Goal: Check status

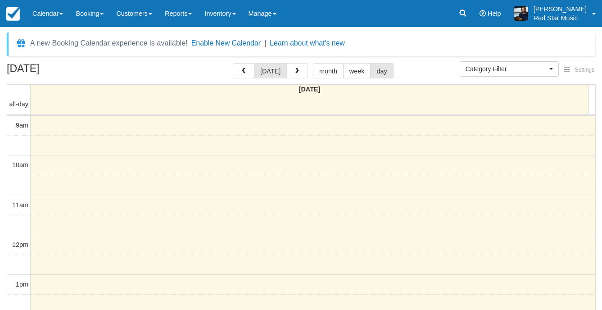
select select
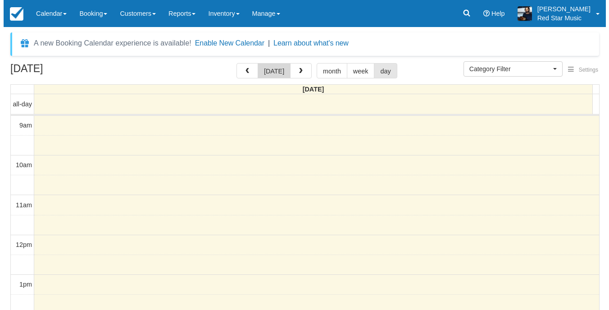
scroll to position [98, 0]
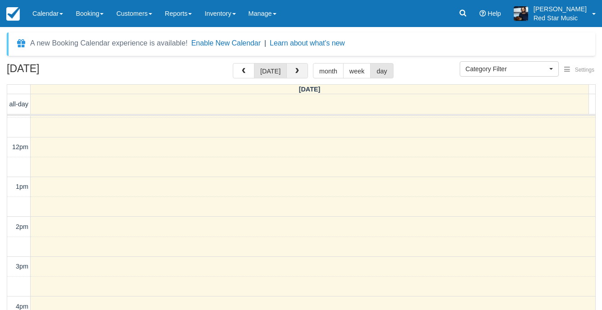
click at [304, 68] on button "button" at bounding box center [298, 70] width 22 height 15
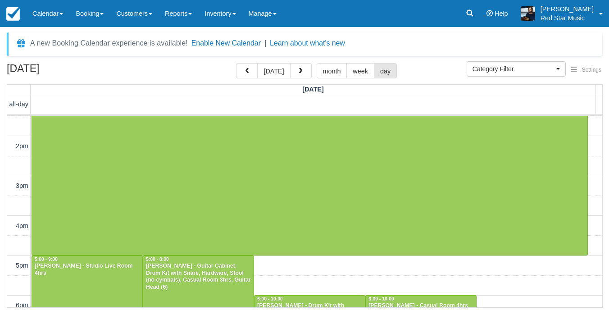
scroll to position [144, 0]
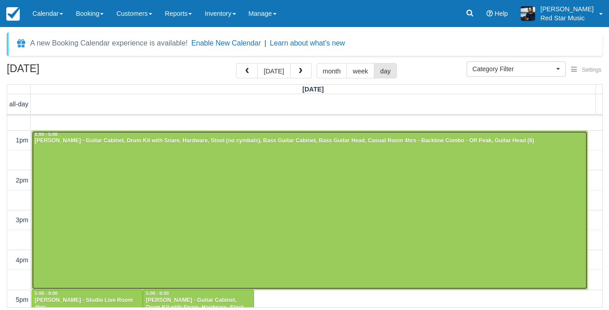
click at [226, 185] on div at bounding box center [310, 210] width 556 height 159
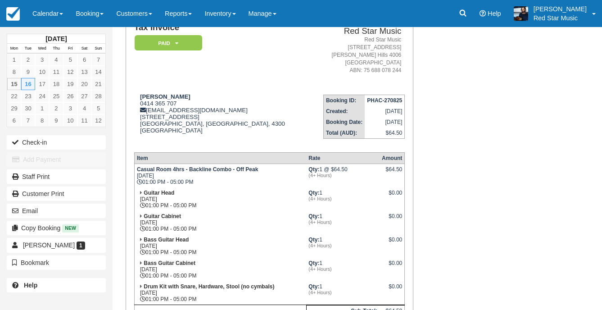
scroll to position [90, 0]
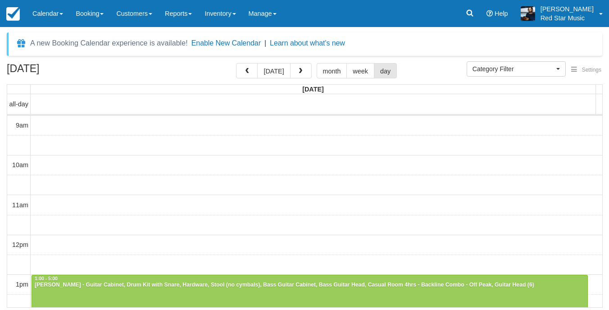
select select
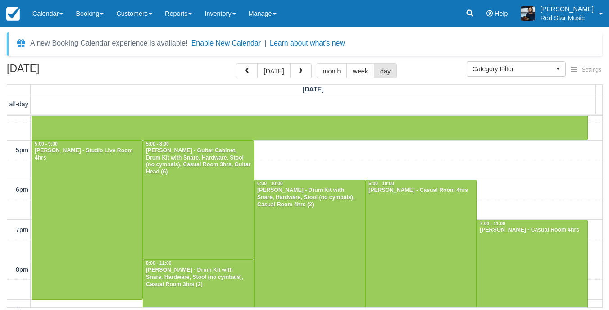
scroll to position [278, 0]
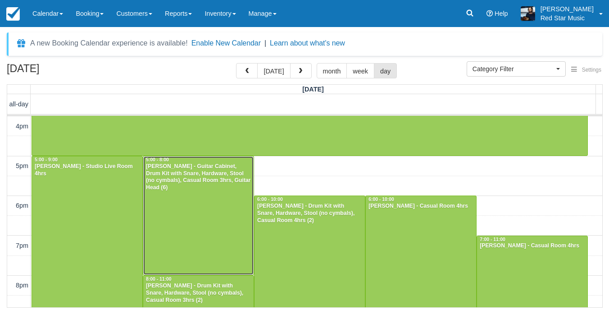
click at [229, 221] on div at bounding box center [198, 215] width 110 height 118
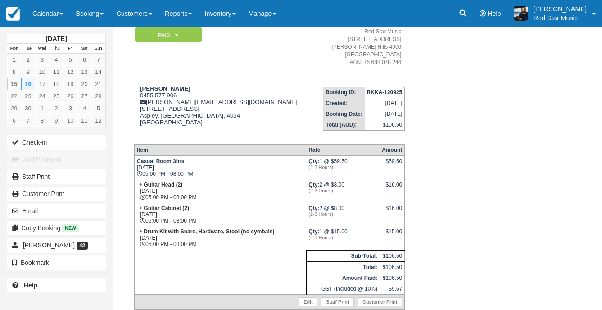
scroll to position [90, 0]
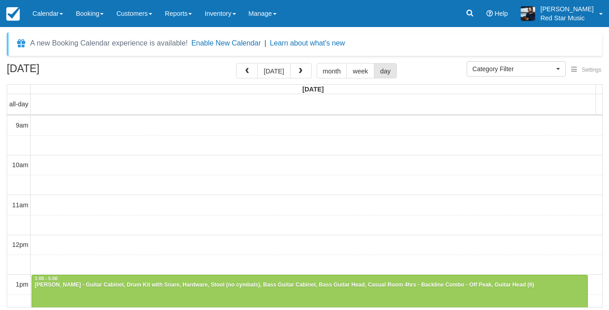
select select
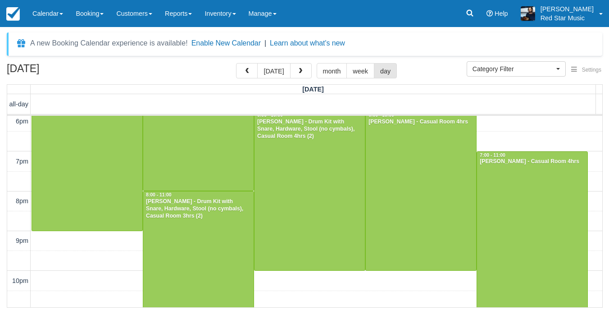
scroll to position [365, 0]
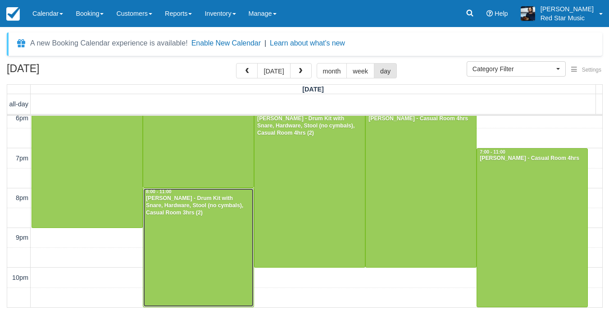
click at [202, 238] on div at bounding box center [198, 247] width 110 height 118
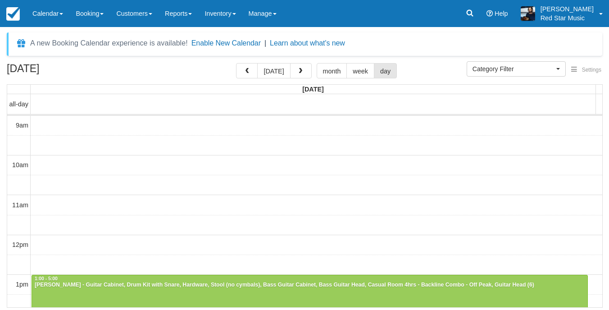
select select
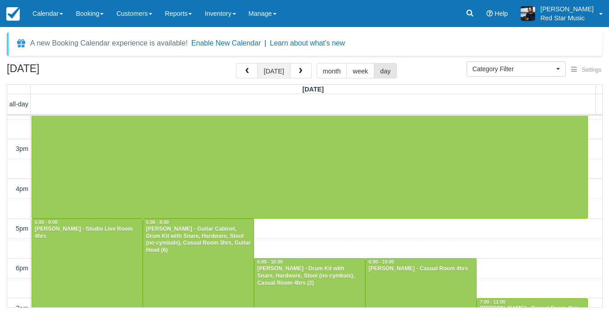
scroll to position [315, 0]
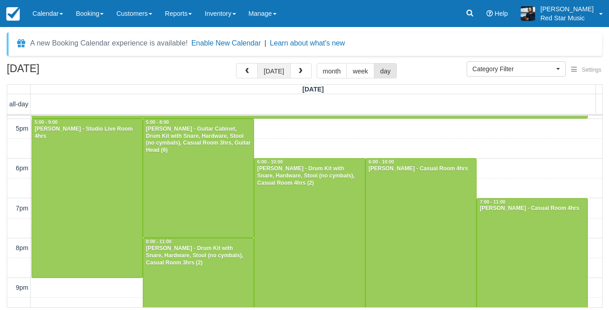
click at [268, 72] on button "today" at bounding box center [273, 70] width 33 height 15
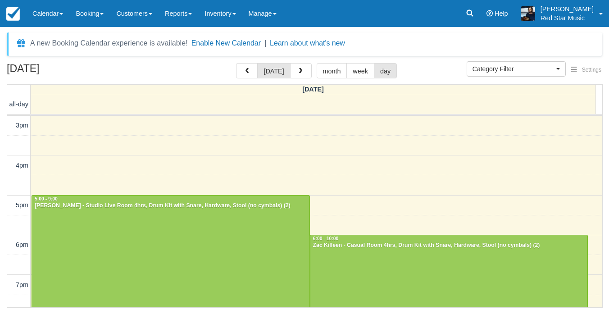
scroll to position [325, 0]
